Goal: Task Accomplishment & Management: Manage account settings

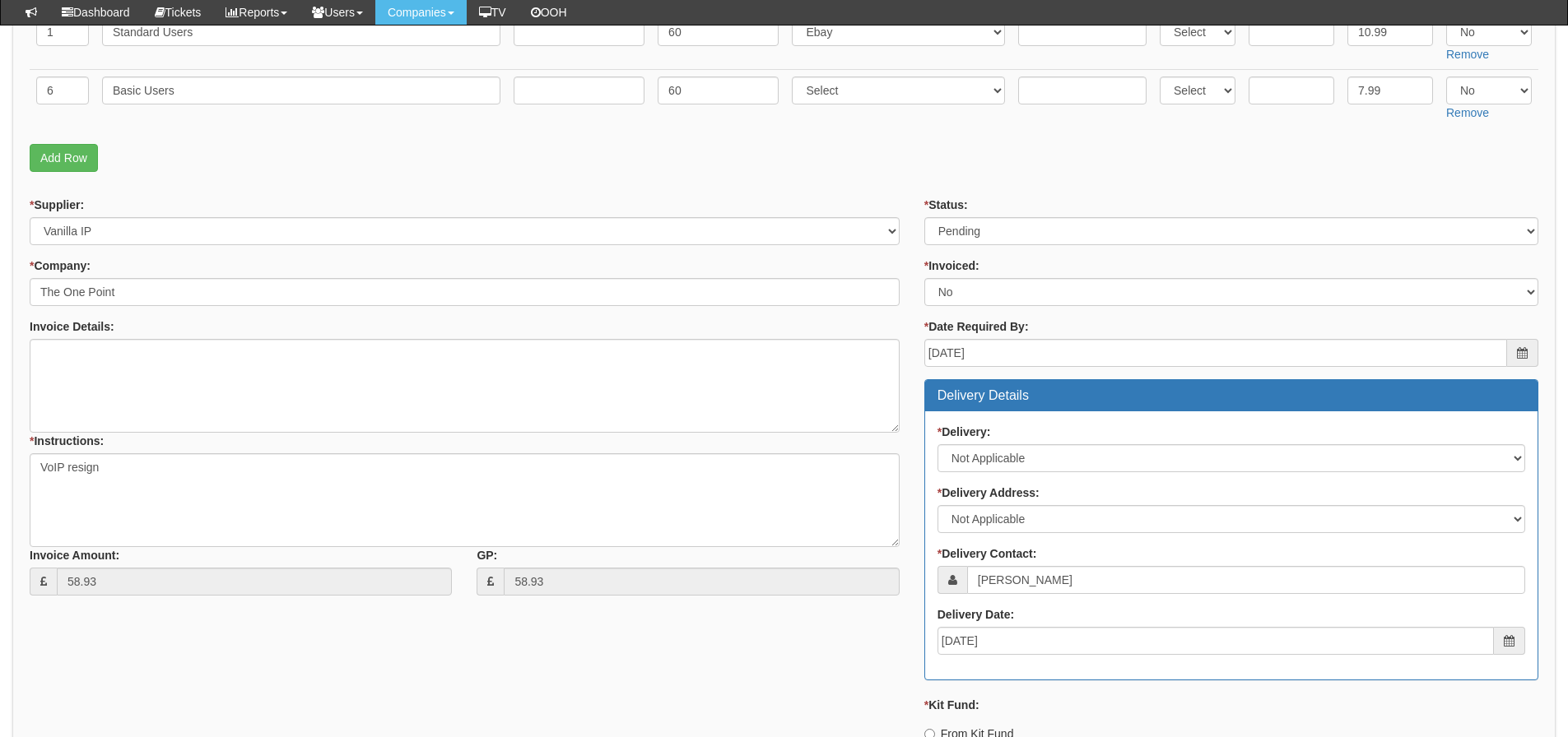
scroll to position [368, 0]
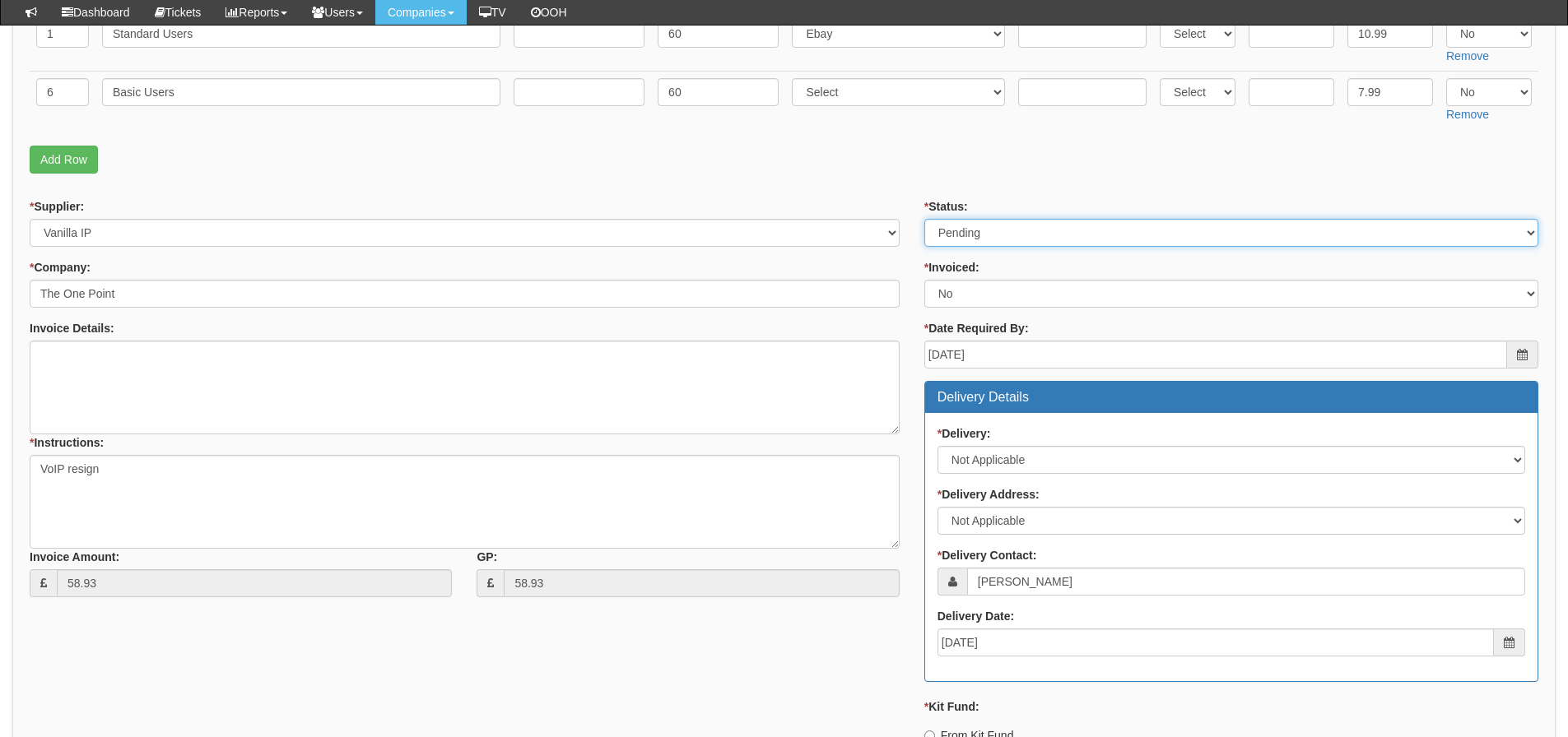
click at [1033, 228] on select "Select Approved Completed Delivered Invoiced Ordered Ordered to site Part Order…" at bounding box center [1231, 232] width 614 height 28
select select "3"
click at [924, 219] on select "Select Approved Completed Delivered Invoiced Ordered Ordered to site Part Order…" at bounding box center [1231, 232] width 614 height 28
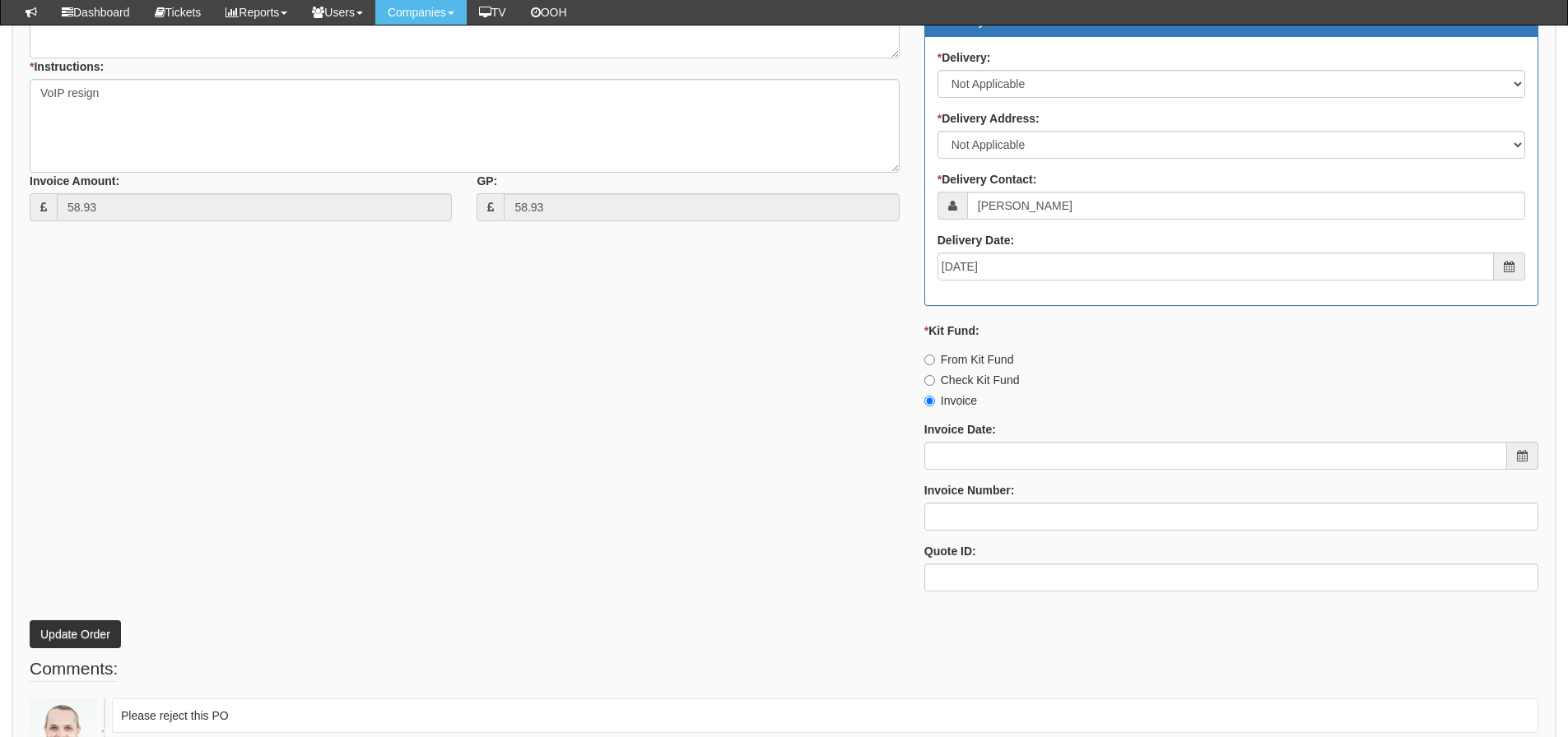
scroll to position [861, 0]
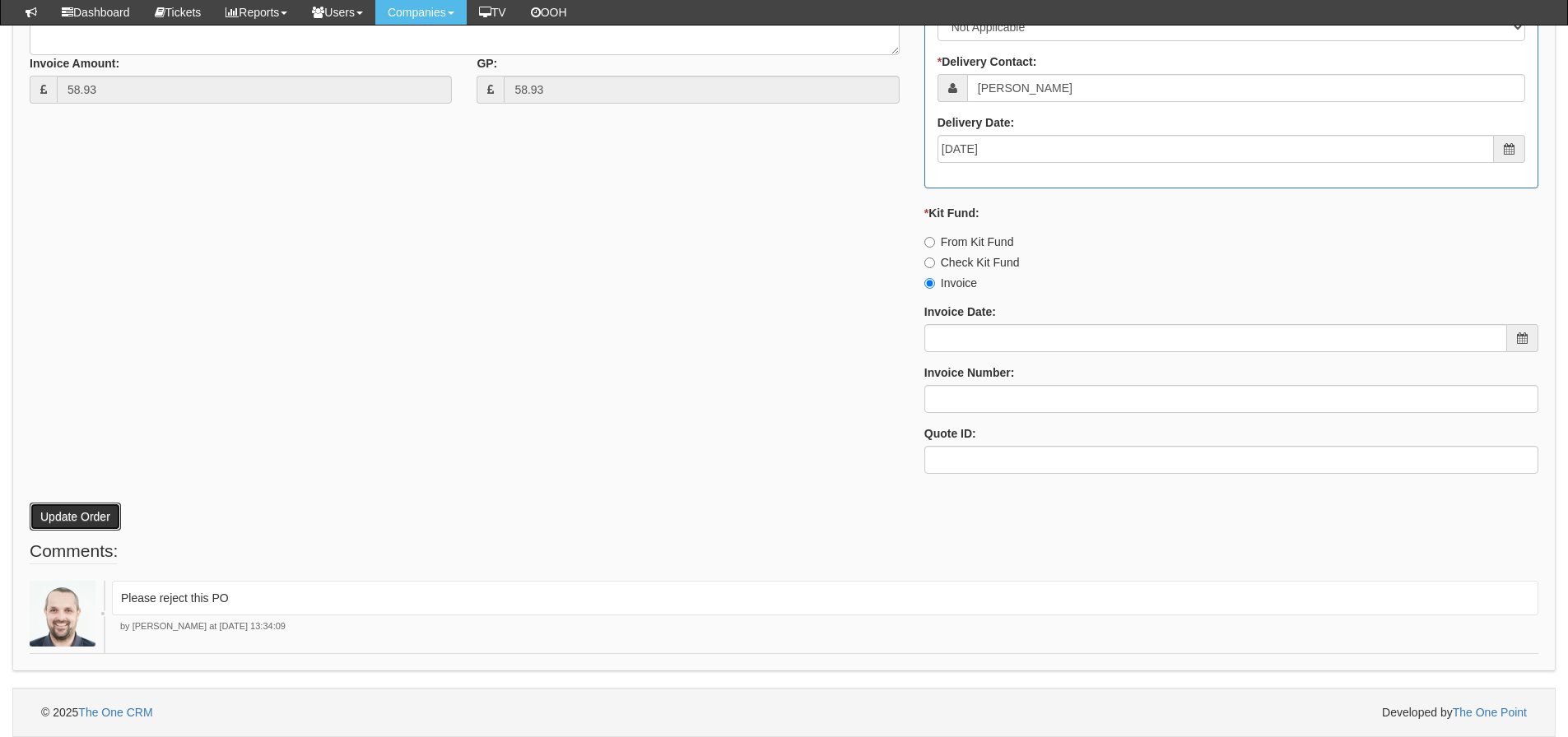
click at [82, 512] on button "Update Order" at bounding box center [75, 517] width 92 height 28
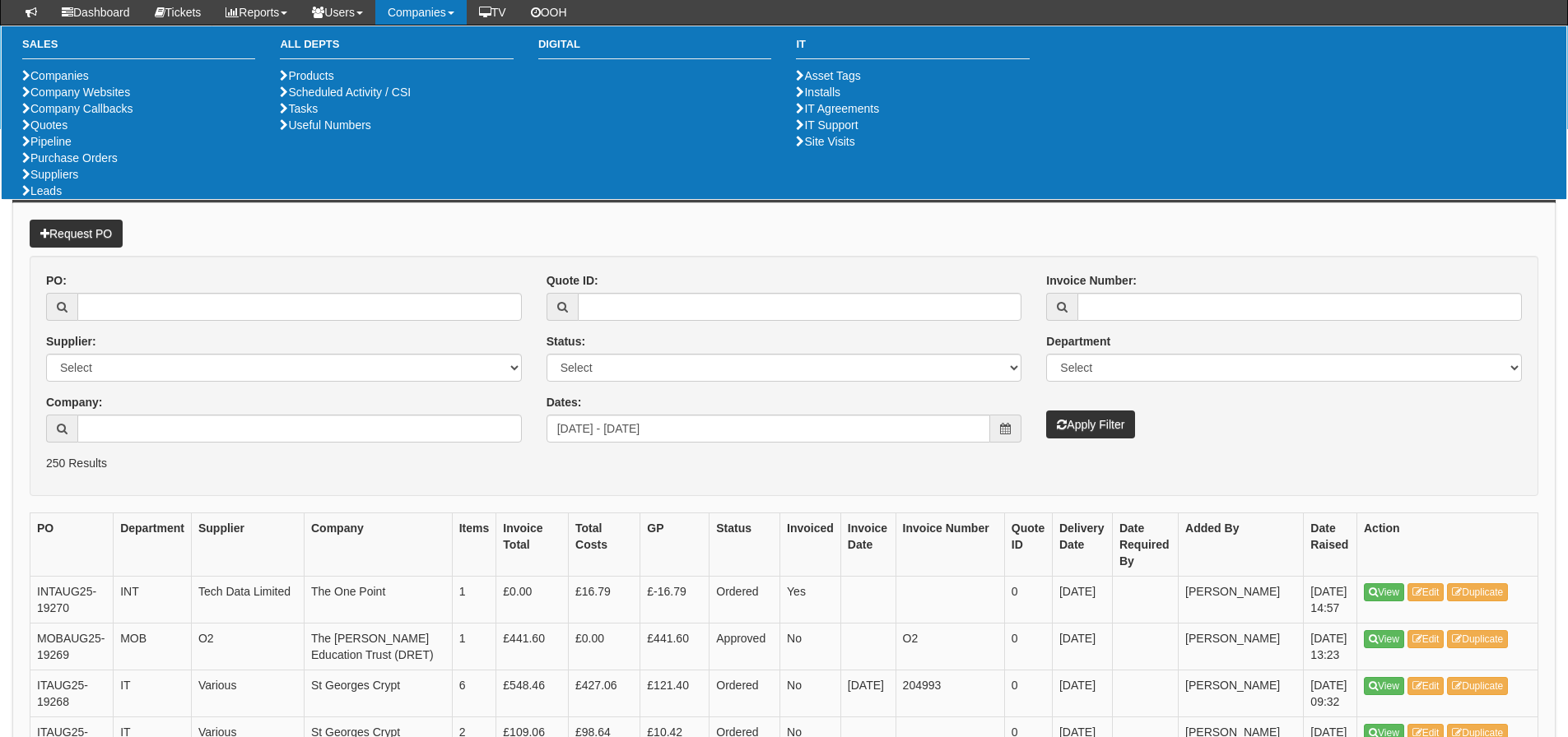
scroll to position [1645, 0]
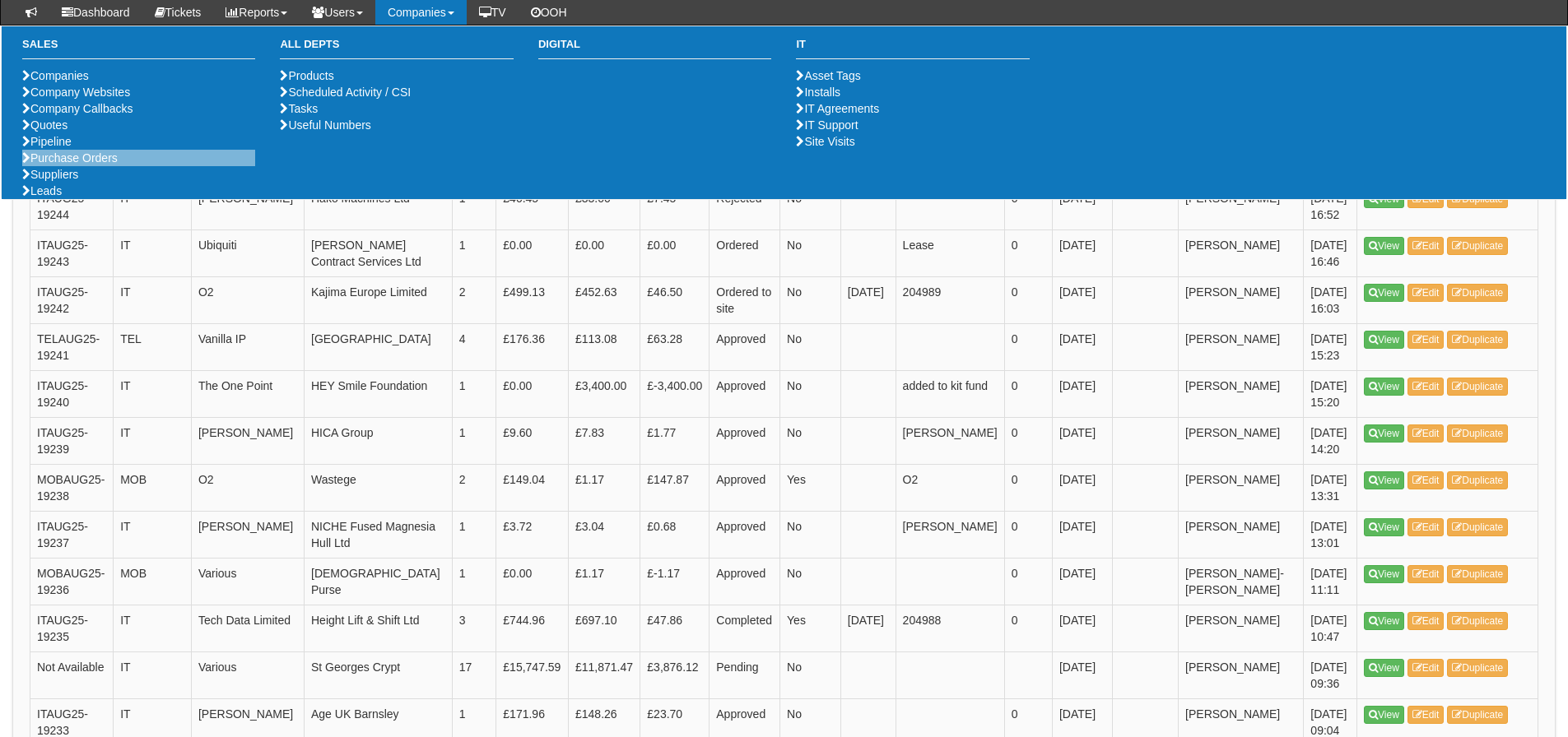
click at [70, 167] on li "Purchase Orders" at bounding box center [138, 158] width 232 height 17
click at [70, 165] on link "Purchase Orders" at bounding box center [69, 158] width 95 height 13
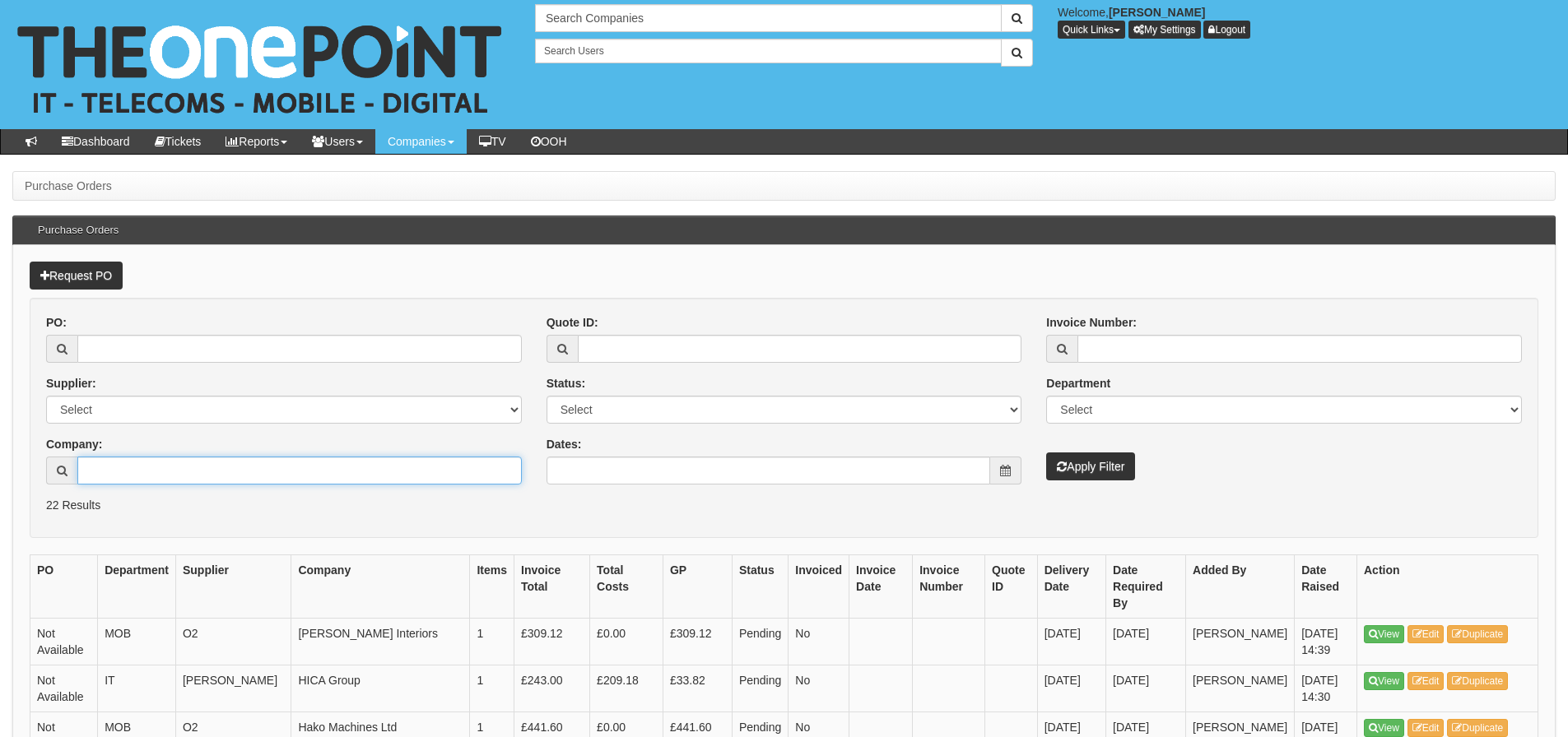
click at [122, 460] on input "Company:" at bounding box center [300, 470] width 445 height 28
type input "w"
click at [173, 465] on input "Company:" at bounding box center [300, 470] width 445 height 28
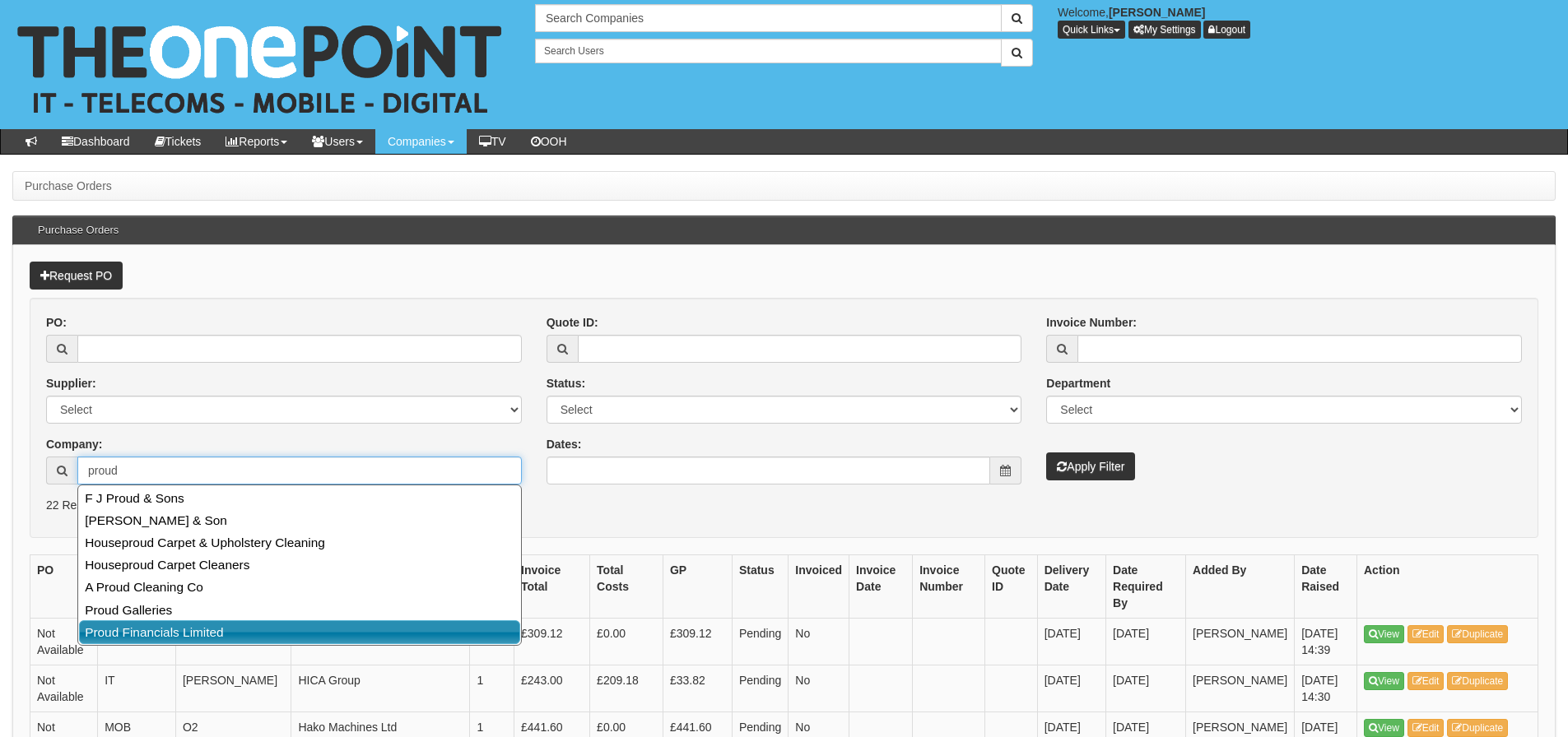
click at [146, 629] on link "Proud Financials Limited" at bounding box center [299, 632] width 441 height 24
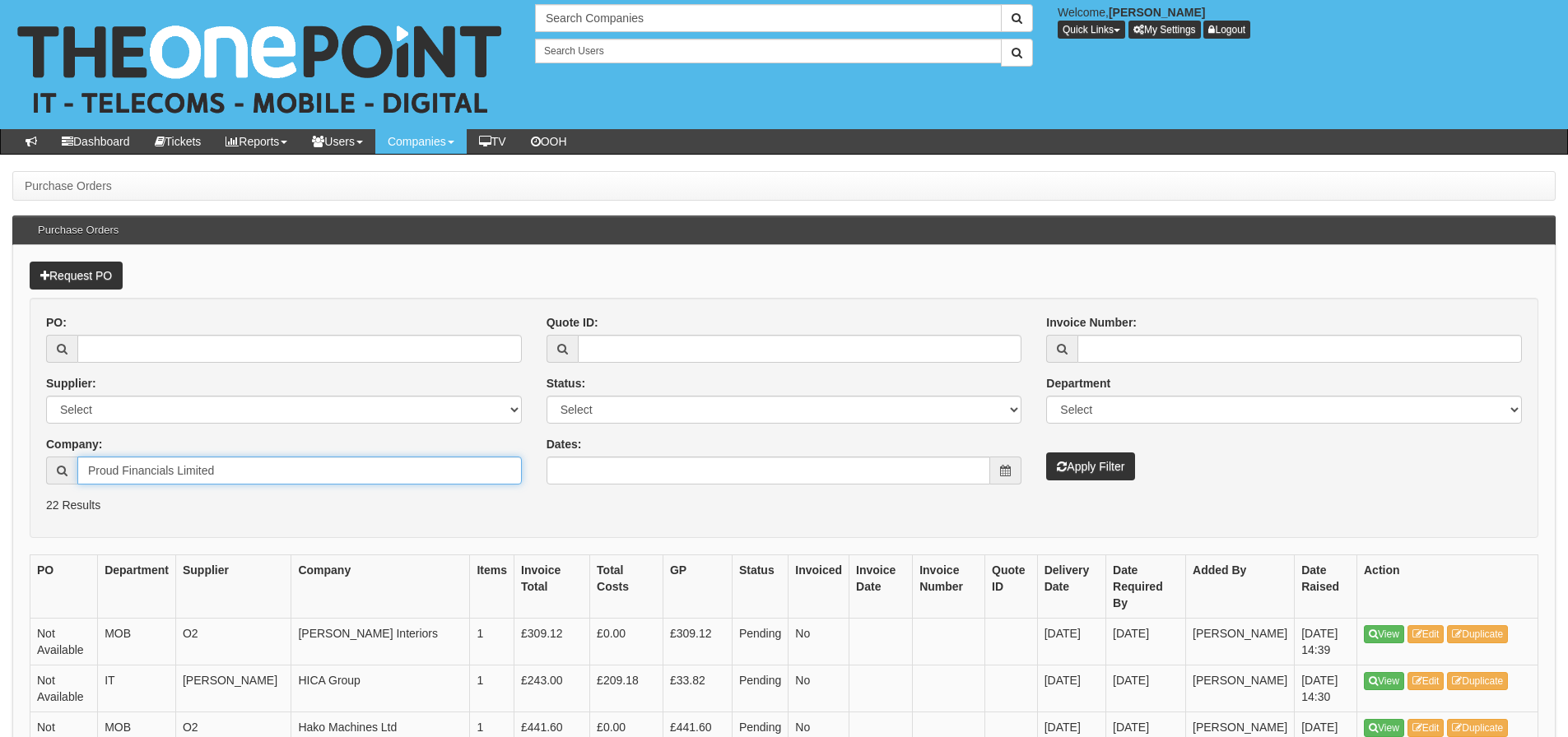
type input "Proud Financials Limited"
click at [1046, 453] on button "Apply Filter" at bounding box center [1090, 467] width 89 height 28
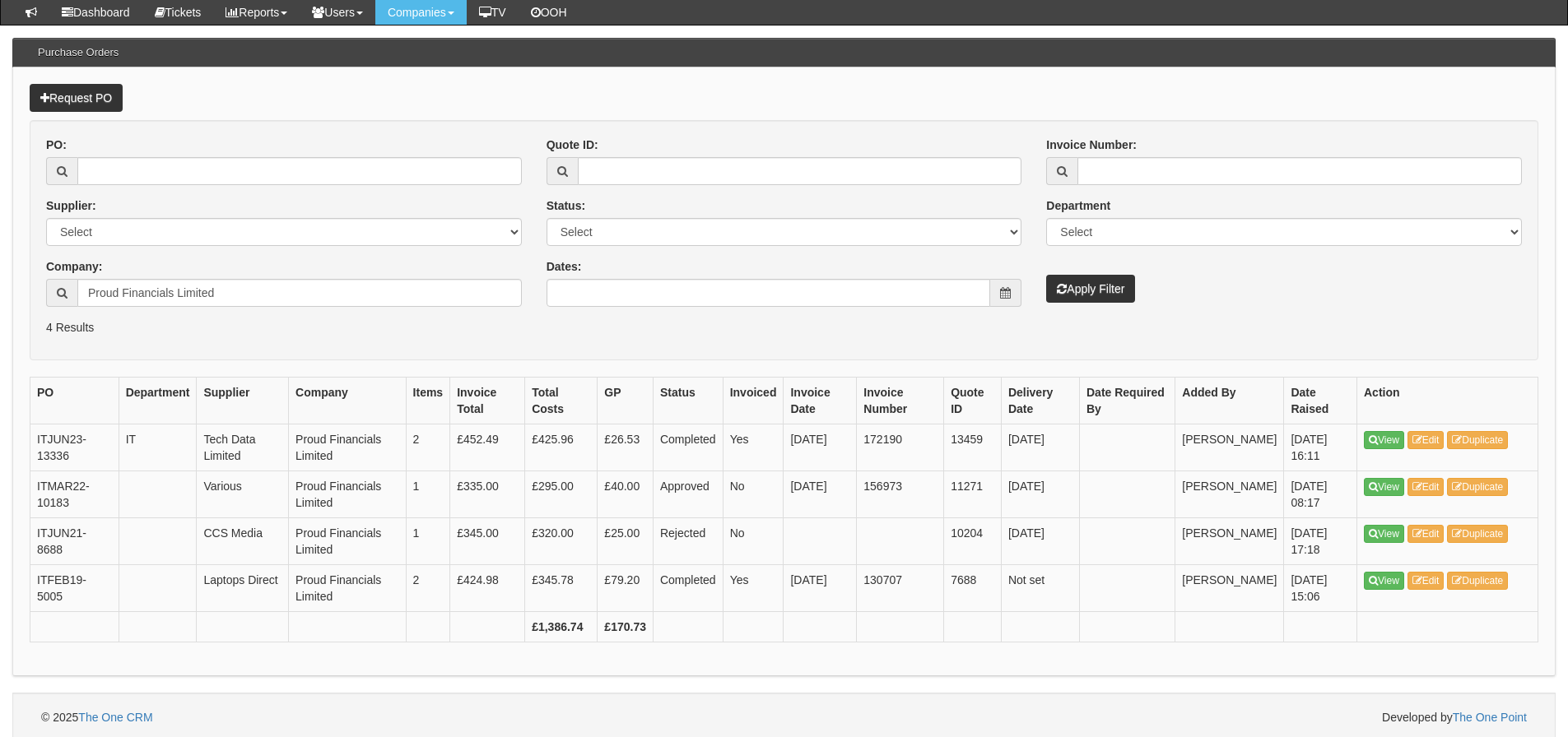
scroll to position [141, 0]
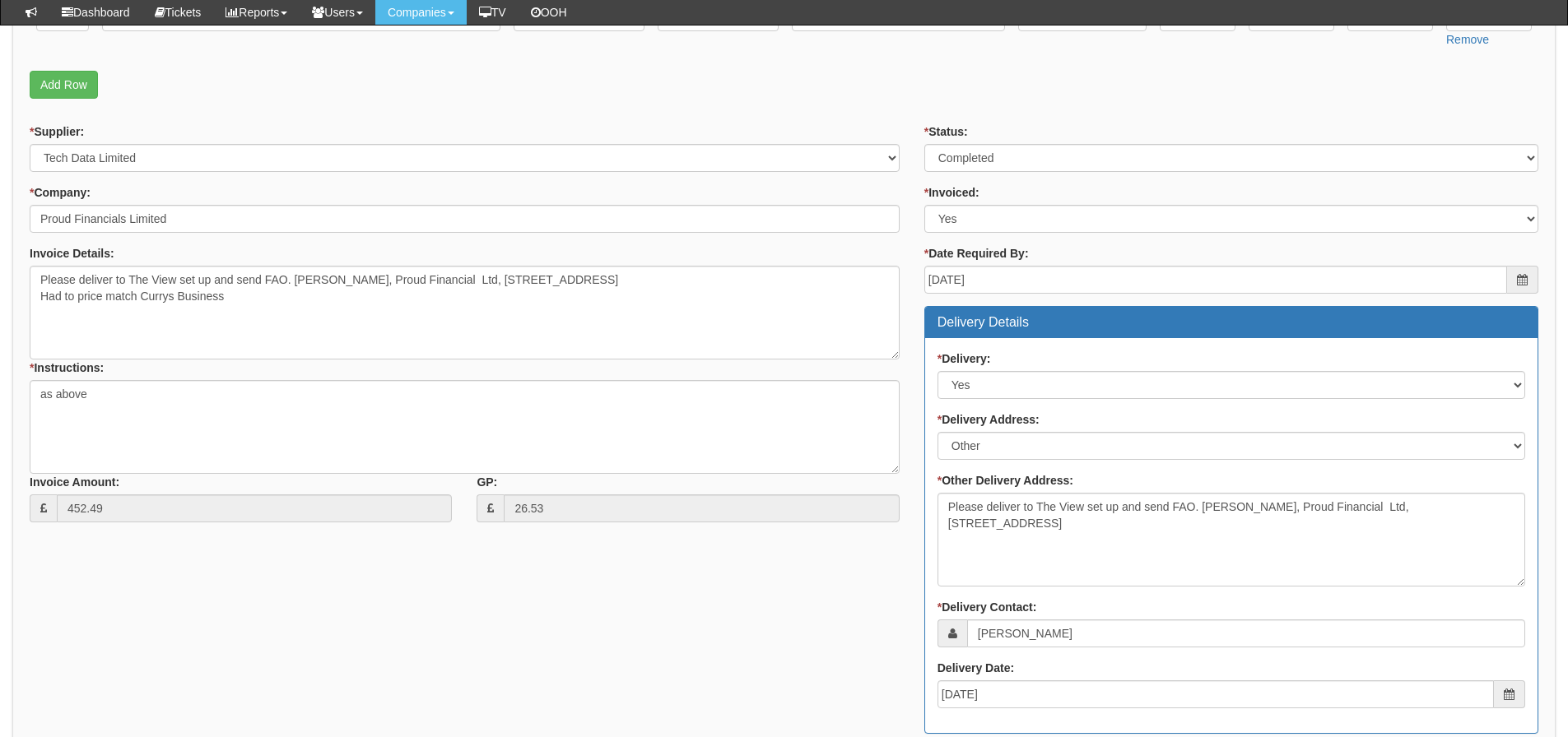
scroll to position [576, 0]
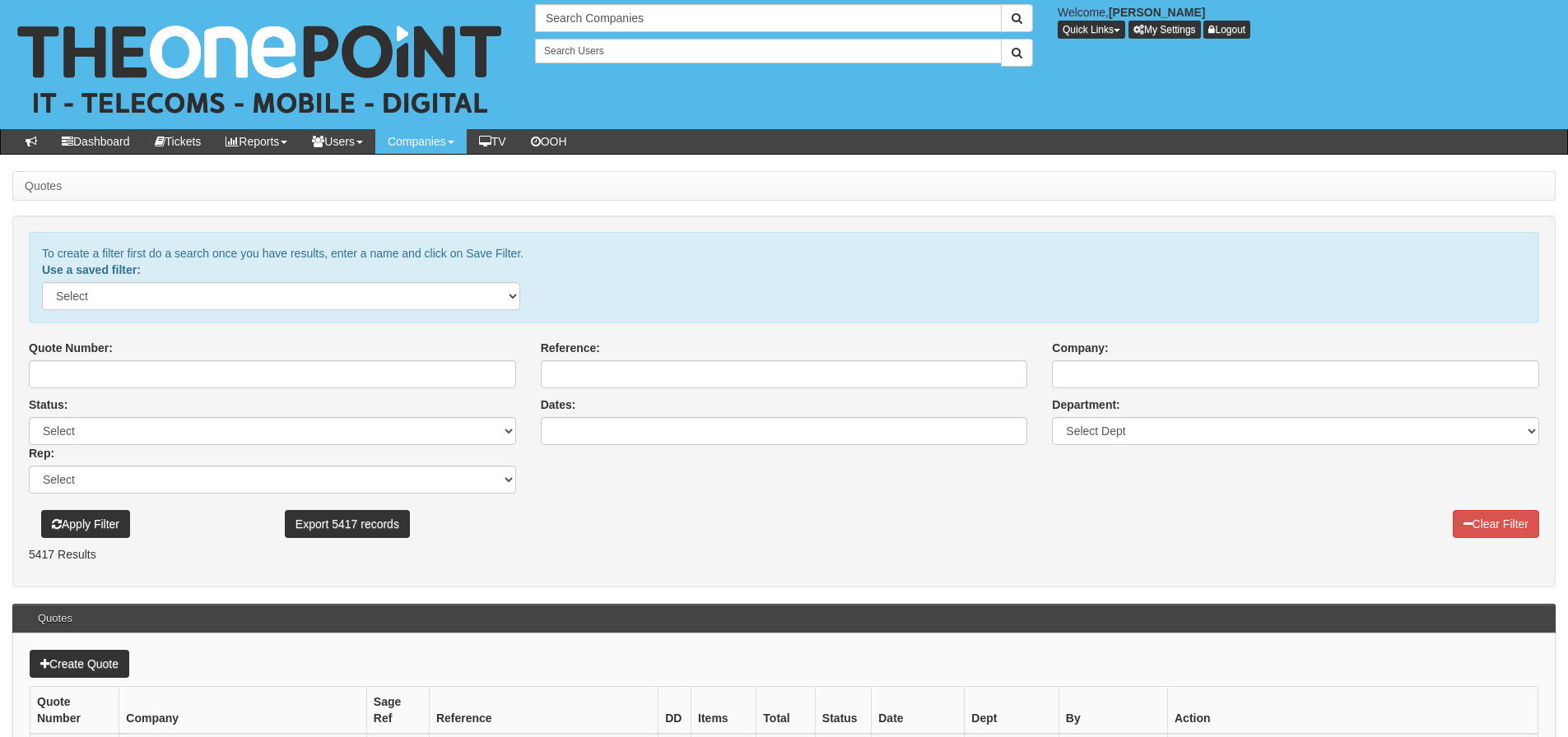
click at [714, 458] on div "Quote Number: Reference: Company: Status: Select Approved Chase Closed Complete…" at bounding box center [784, 417] width 1535 height 154
click at [1057, 377] on input "Company:" at bounding box center [1296, 374] width 487 height 28
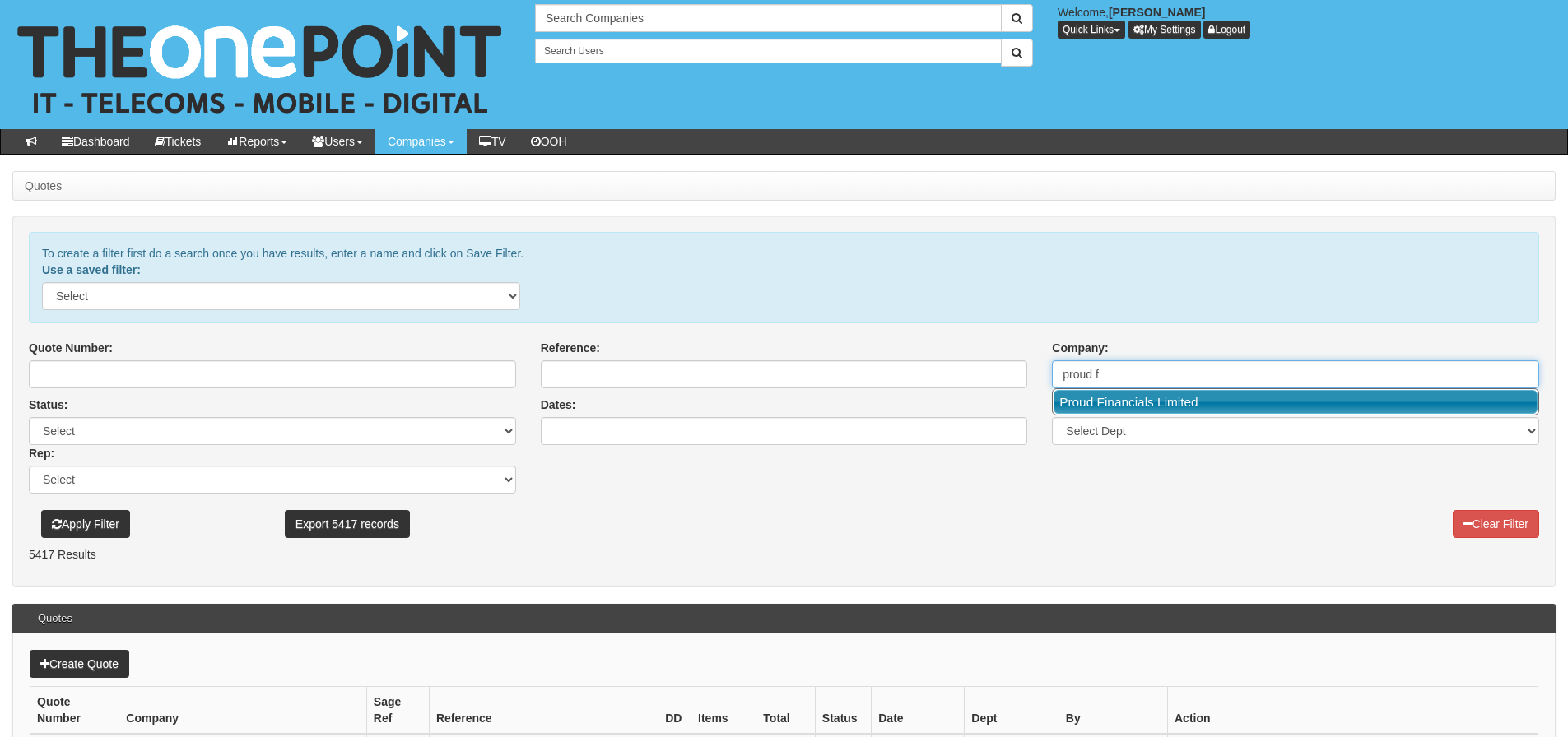
click at [1084, 394] on link "Proud Financials Limited" at bounding box center [1295, 402] width 484 height 24
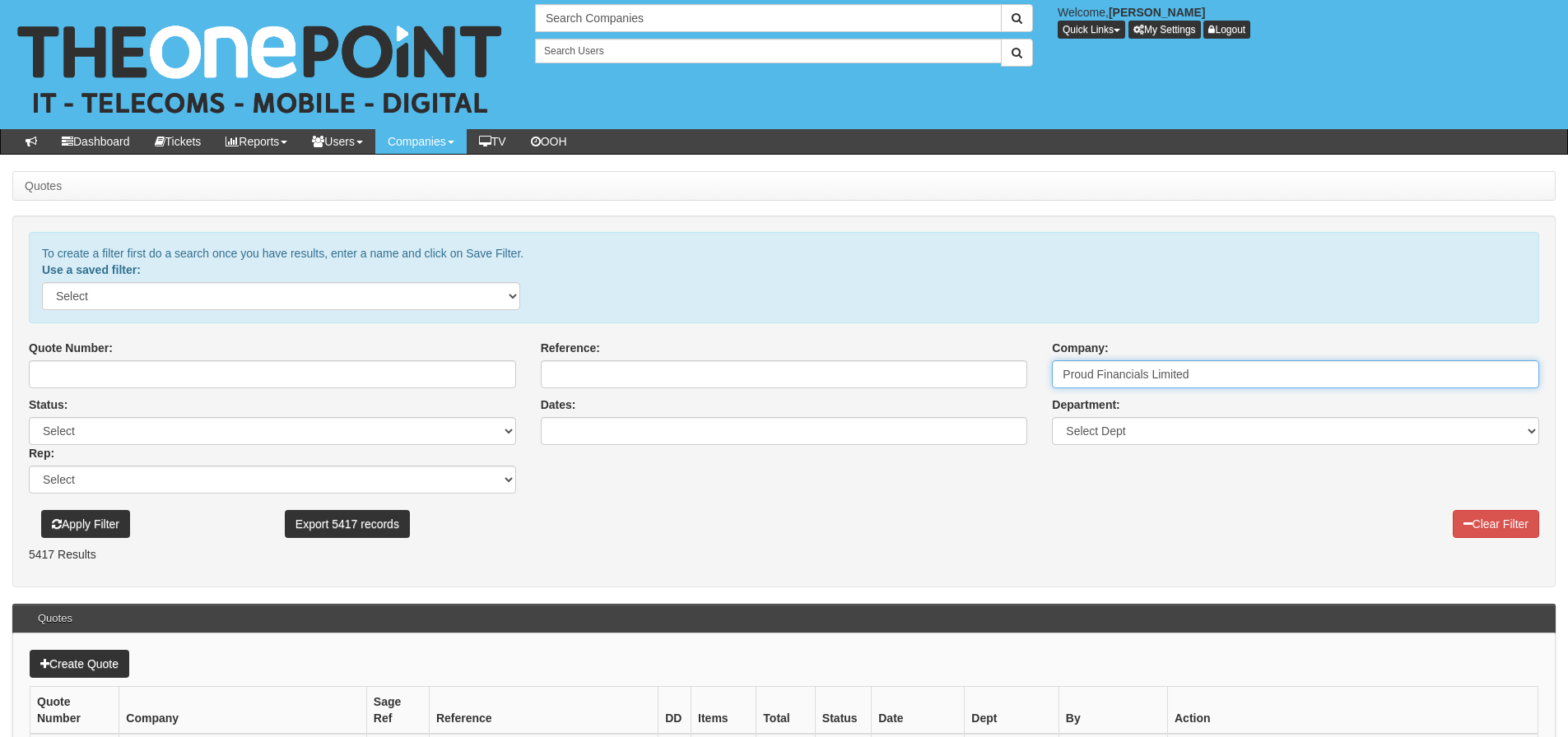
type input "Proud Financials Limited"
click at [119, 520] on button "Apply Filter" at bounding box center [85, 524] width 89 height 28
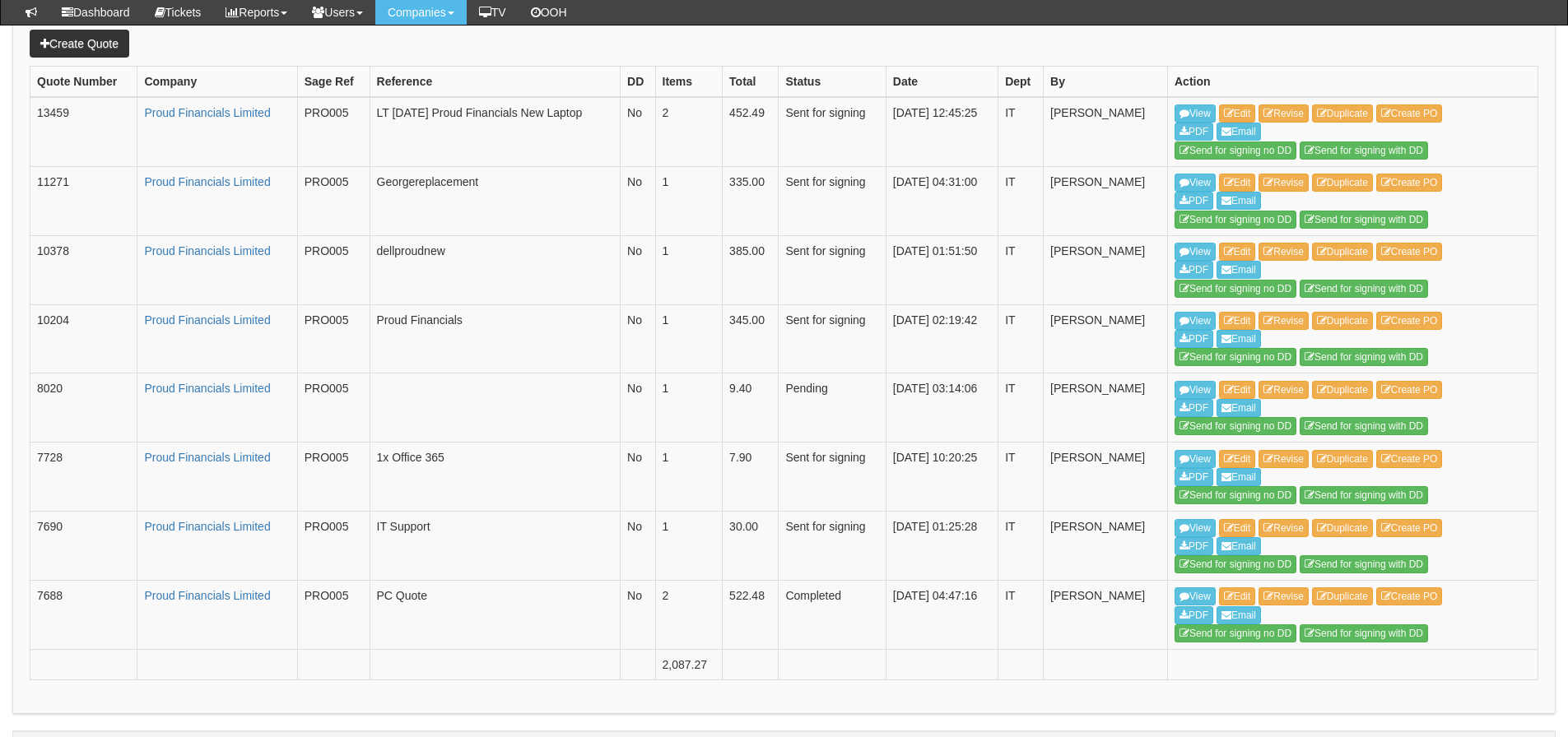
scroll to position [623, 0]
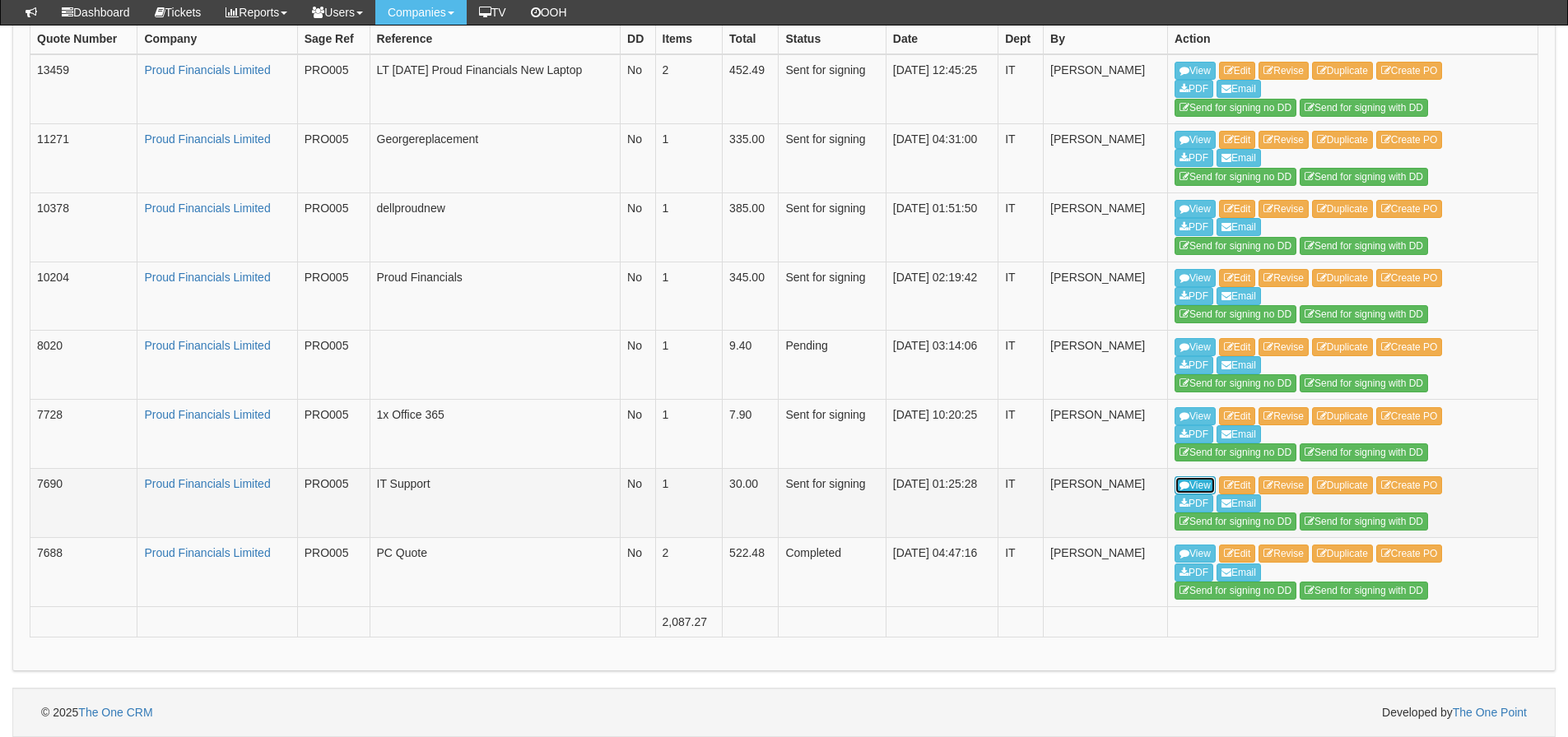
click at [1212, 489] on link "View" at bounding box center [1195, 486] width 41 height 19
